Goal: Information Seeking & Learning: Learn about a topic

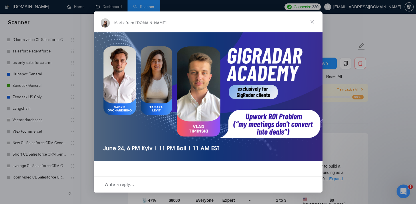
click at [309, 20] on span "Close" at bounding box center [312, 21] width 21 height 21
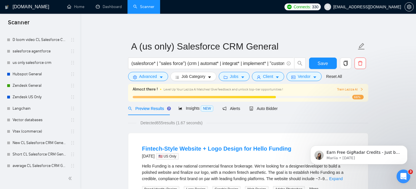
scroll to position [211, 0]
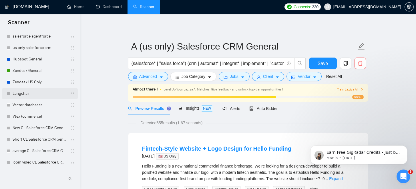
click at [24, 93] on link "Langchain" at bounding box center [40, 93] width 54 height 11
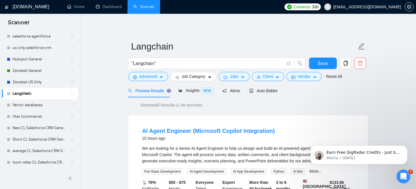
drag, startPoint x: 139, startPoint y: 105, endPoint x: 165, endPoint y: 105, distance: 26.6
click at [165, 105] on span "Detected 874 results (1.48 seconds)" at bounding box center [171, 105] width 70 height 6
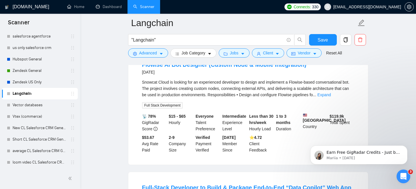
scroll to position [568, 0]
click at [28, 104] on link "Vector databases" at bounding box center [40, 104] width 54 height 11
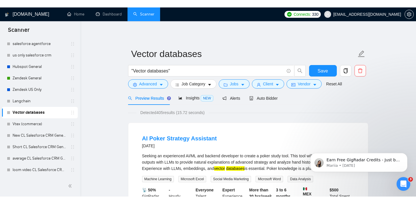
scroll to position [196, 0]
